Goal: Task Accomplishment & Management: Manage account settings

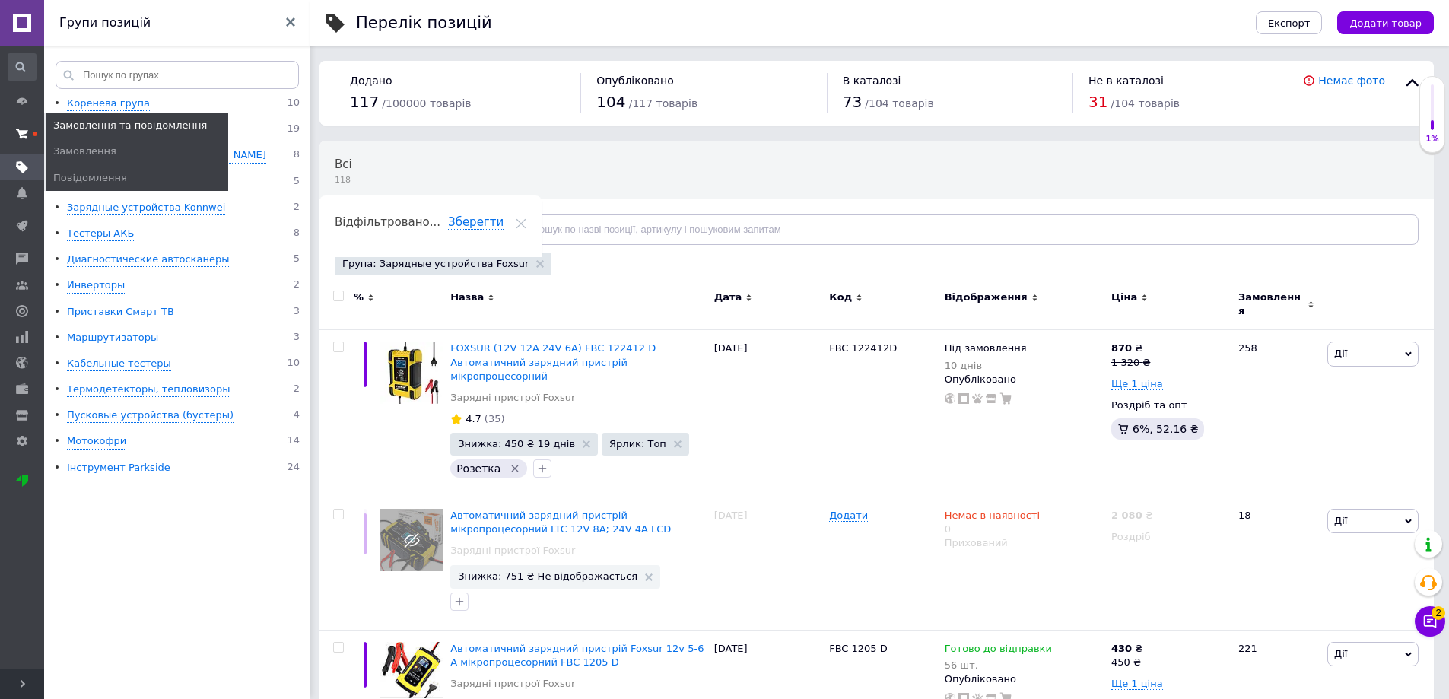
click at [25, 129] on icon at bounding box center [22, 134] width 12 height 12
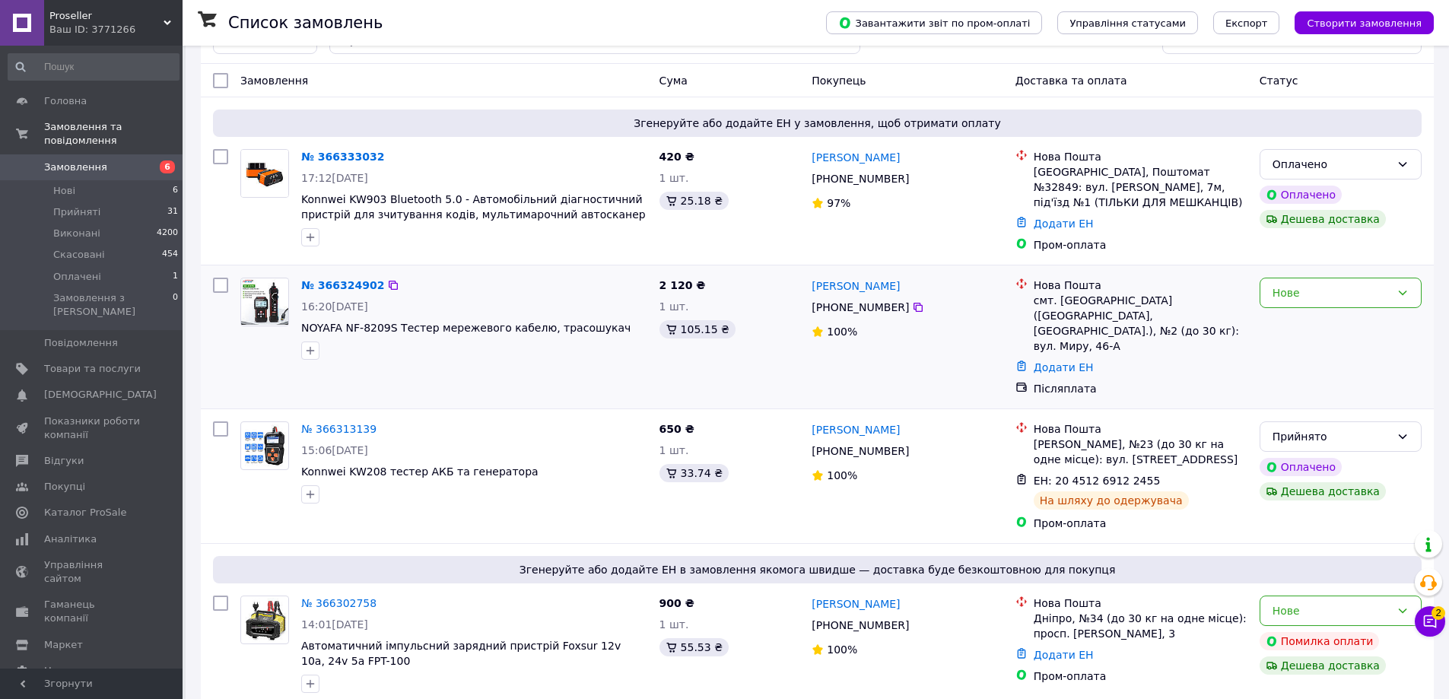
scroll to position [228, 0]
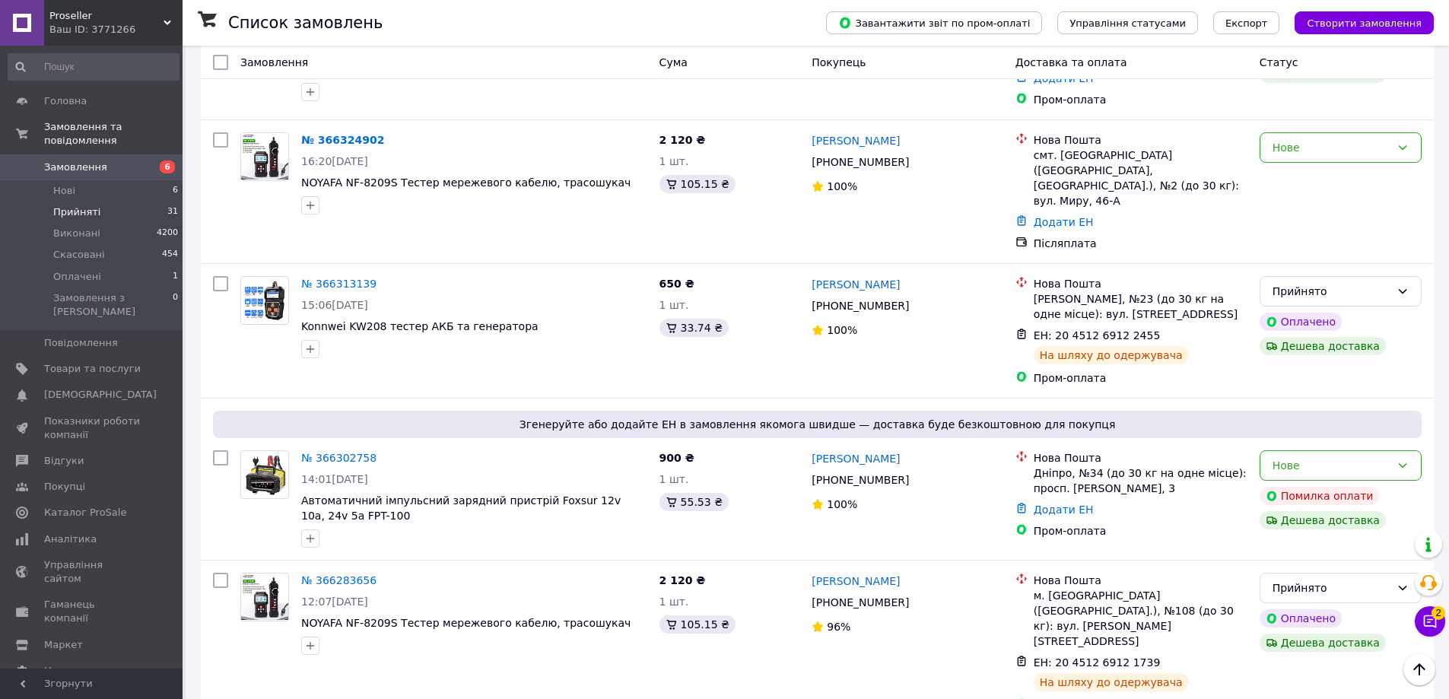
click at [91, 205] on span "Прийняті" at bounding box center [76, 212] width 47 height 14
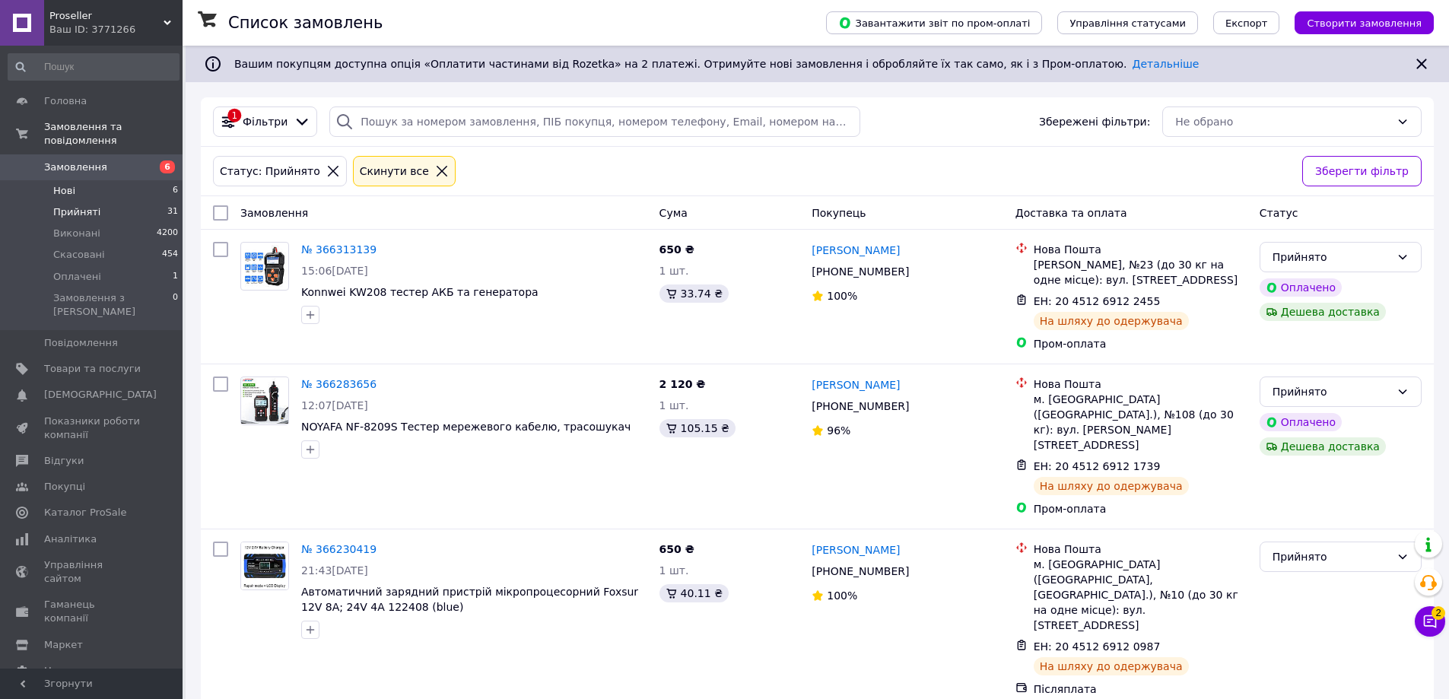
click at [74, 180] on li "Нові 6" at bounding box center [93, 190] width 187 height 21
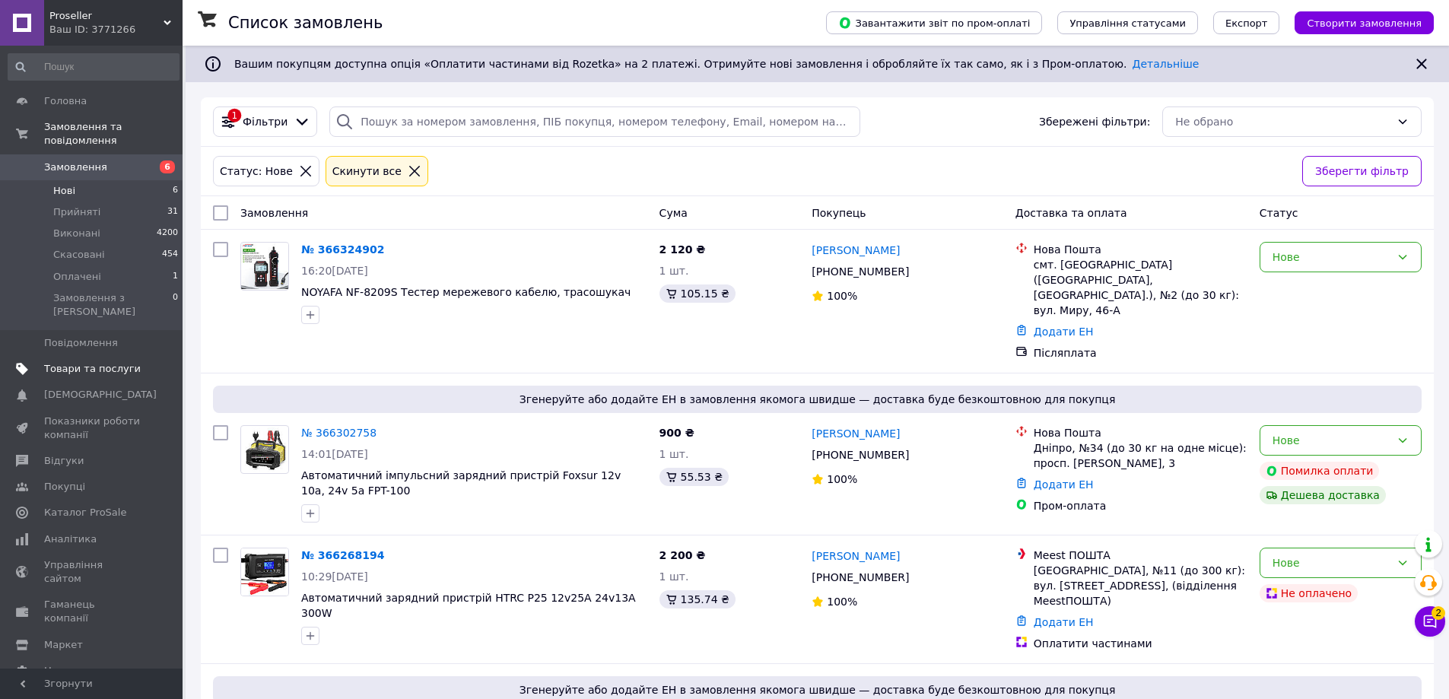
click at [96, 362] on span "Товари та послуги" at bounding box center [92, 369] width 97 height 14
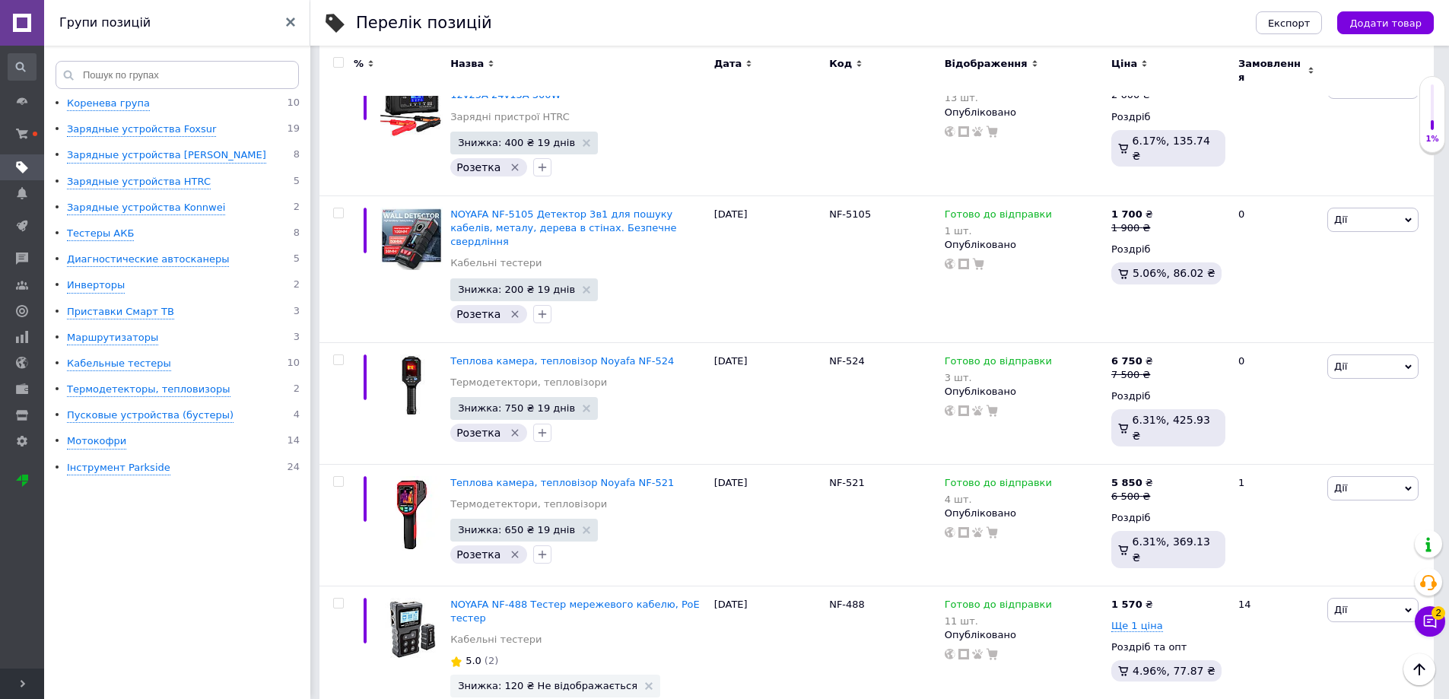
scroll to position [761, 0]
click at [168, 131] on div "Зарядные устройства Foxsur" at bounding box center [141, 129] width 149 height 14
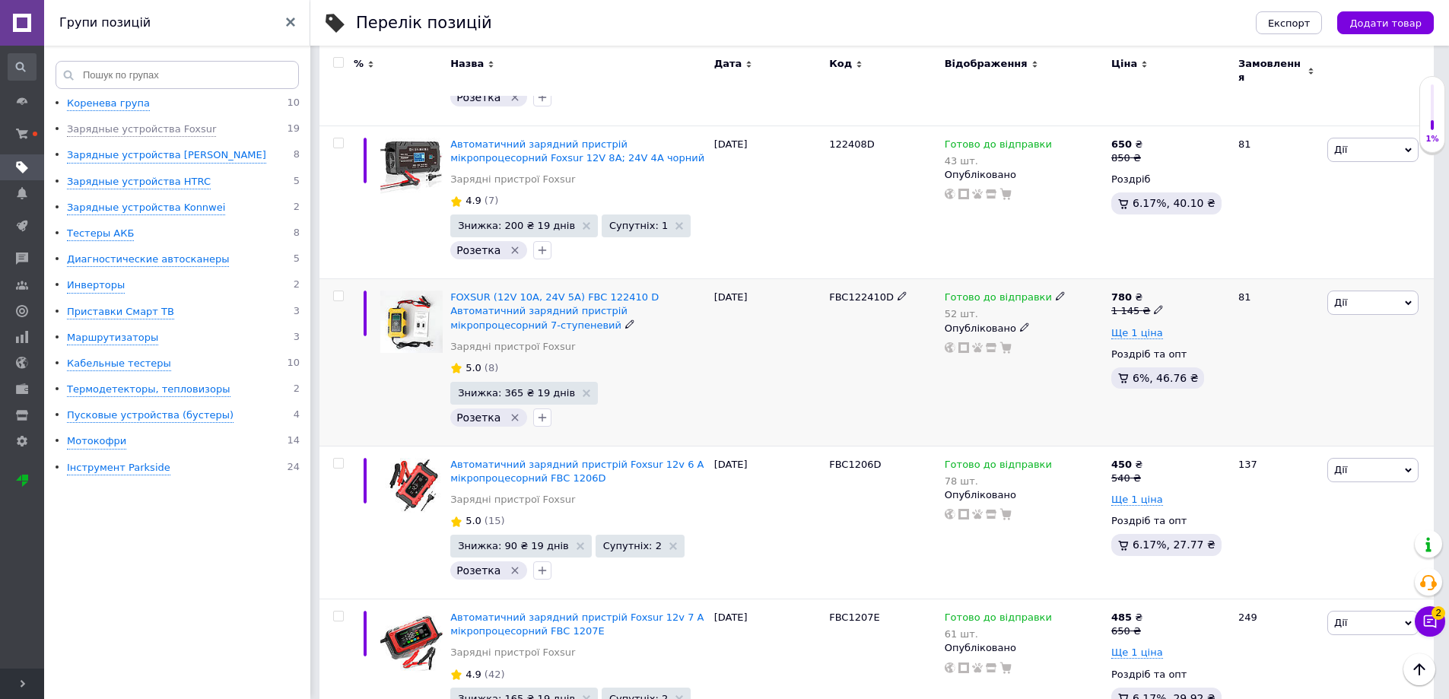
scroll to position [1320, 0]
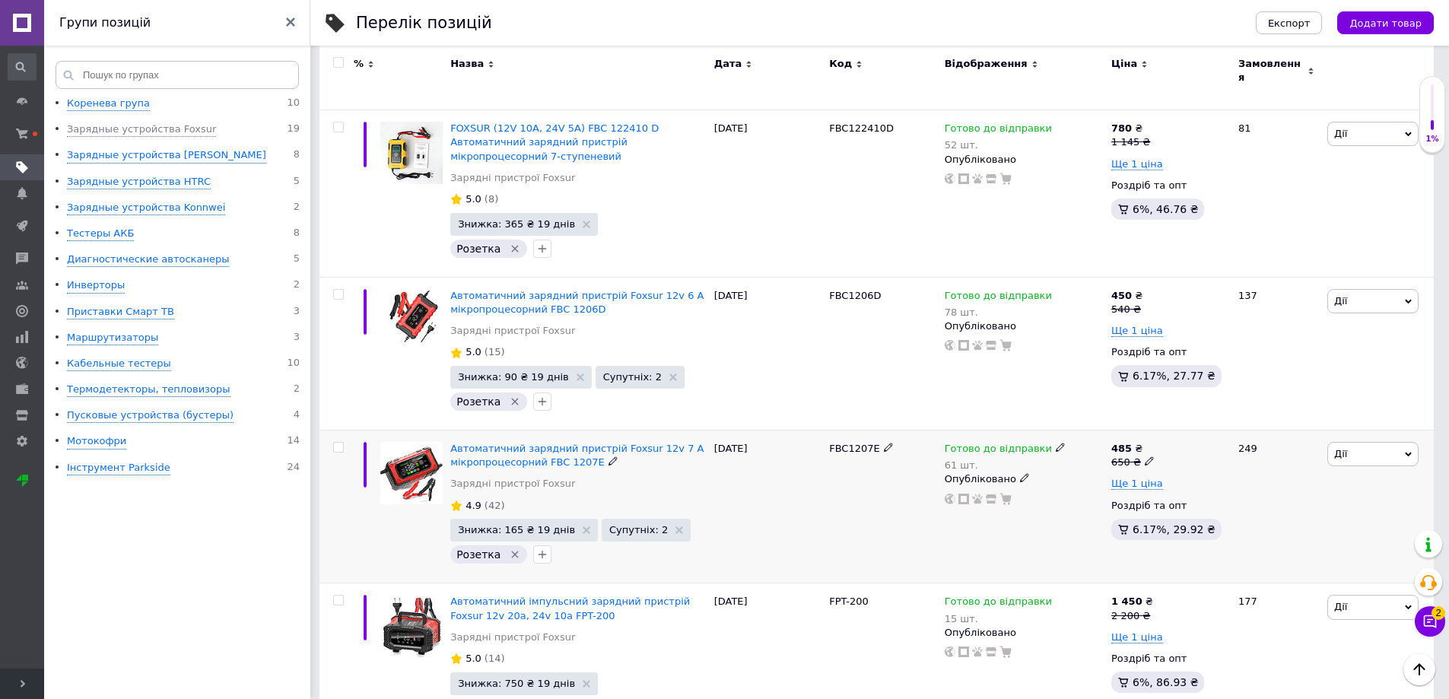
click at [1056, 443] on icon at bounding box center [1060, 447] width 9 height 9
click at [1109, 422] on span "Готово до відправки" at bounding box center [1139, 443] width 146 height 43
click at [1109, 495] on input "61" at bounding box center [1124, 510] width 116 height 30
type input "60"
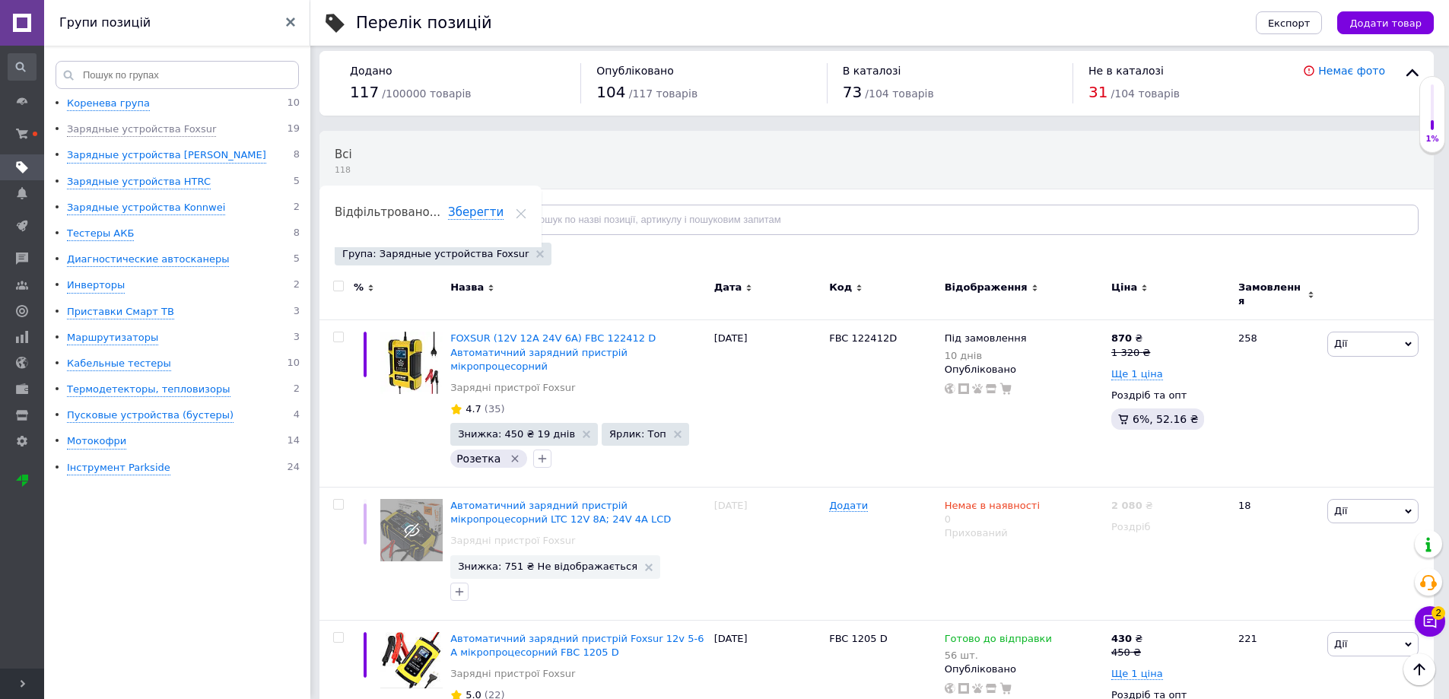
scroll to position [0, 0]
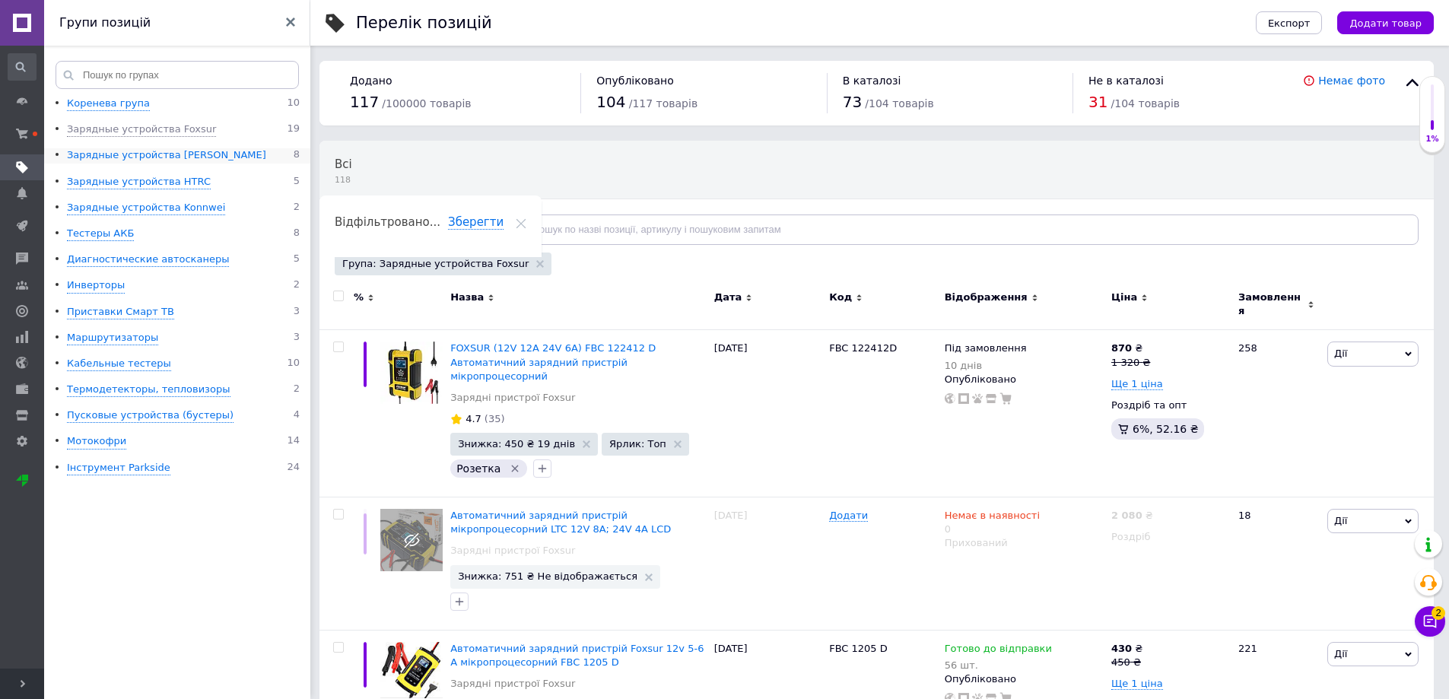
click at [143, 162] on div "Зарядные устройства [PERSON_NAME]" at bounding box center [166, 155] width 199 height 14
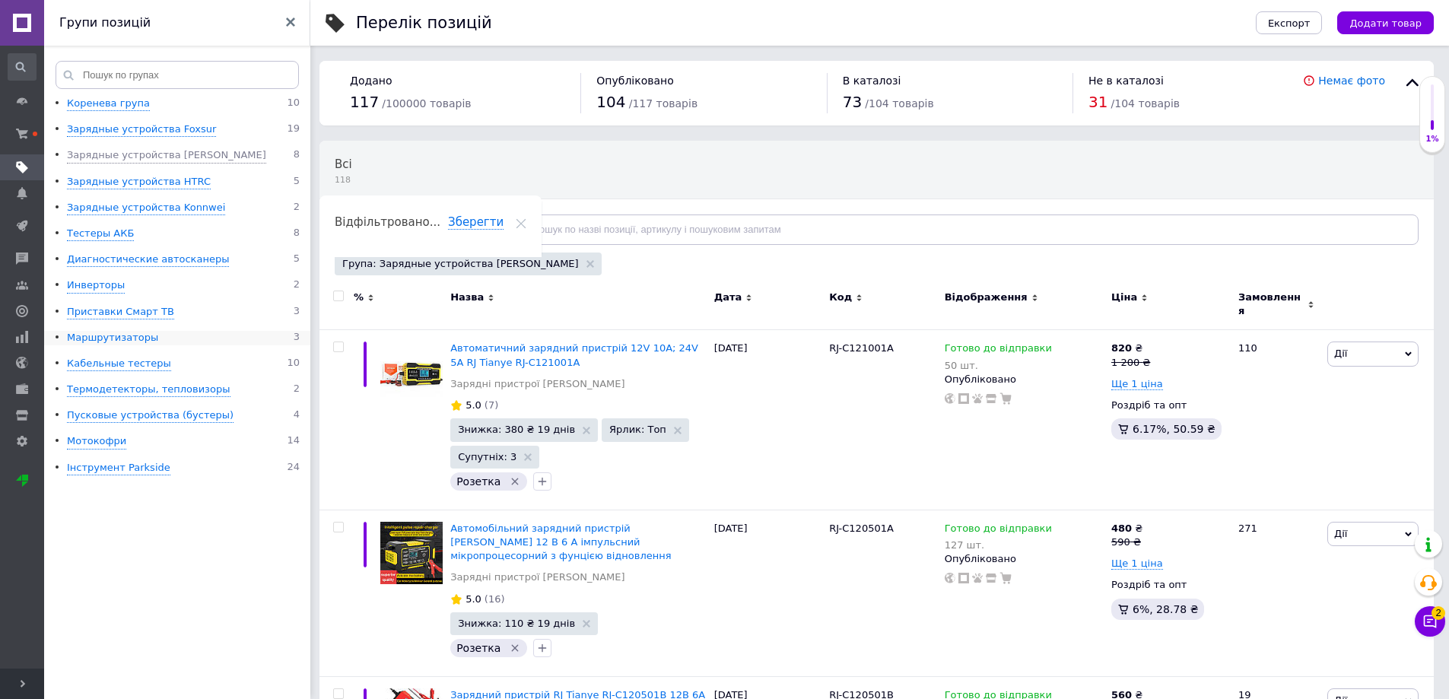
click at [127, 336] on div "Маршрутизаторы" at bounding box center [112, 338] width 91 height 14
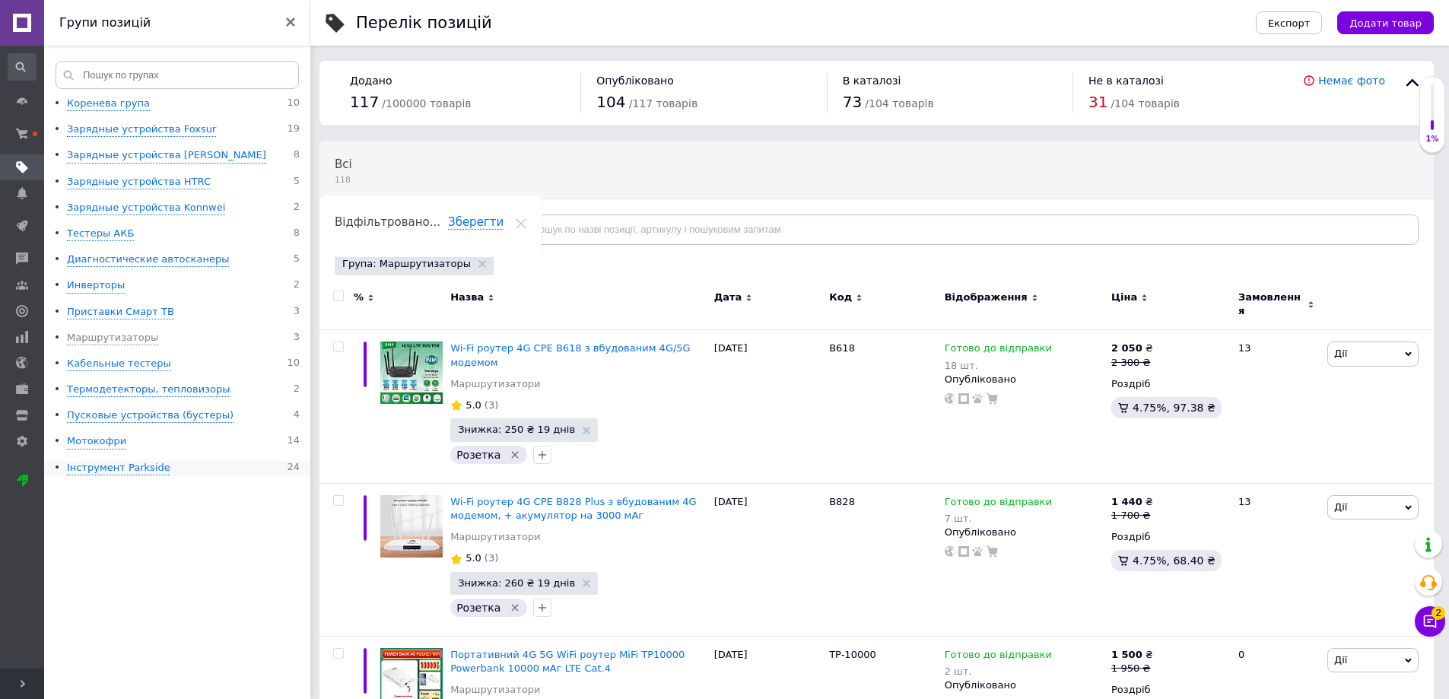
scroll to position [76, 0]
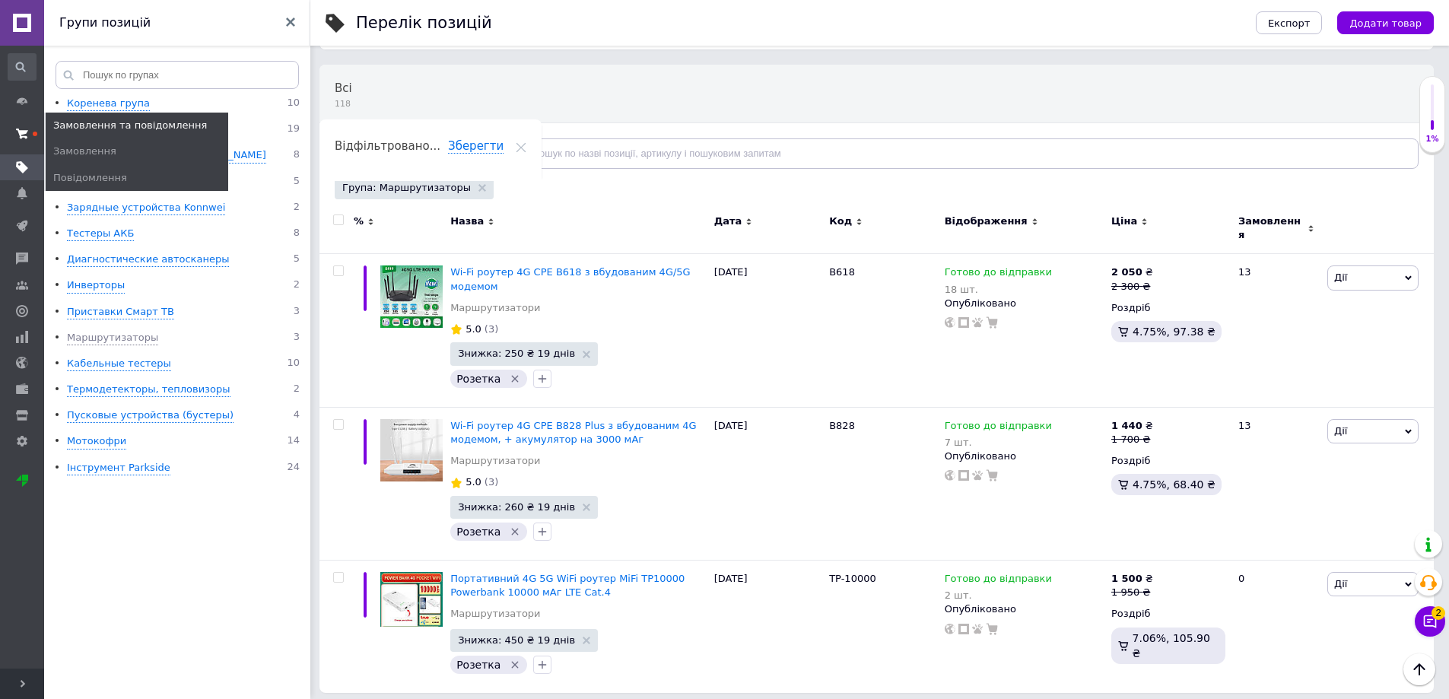
click at [18, 133] on icon at bounding box center [22, 134] width 12 height 12
